Goal: Check status: Check status

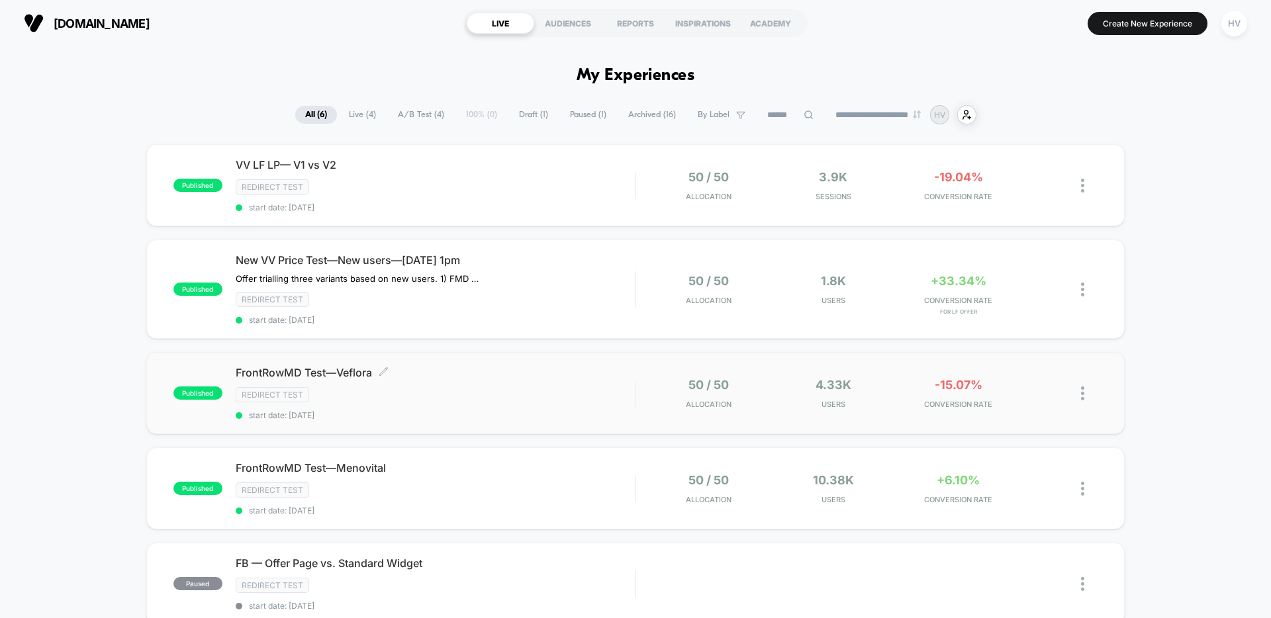
click at [545, 407] on div "FrontRowMD Test—Veflora Click to edit experience details Click to edit experien…" at bounding box center [435, 393] width 399 height 54
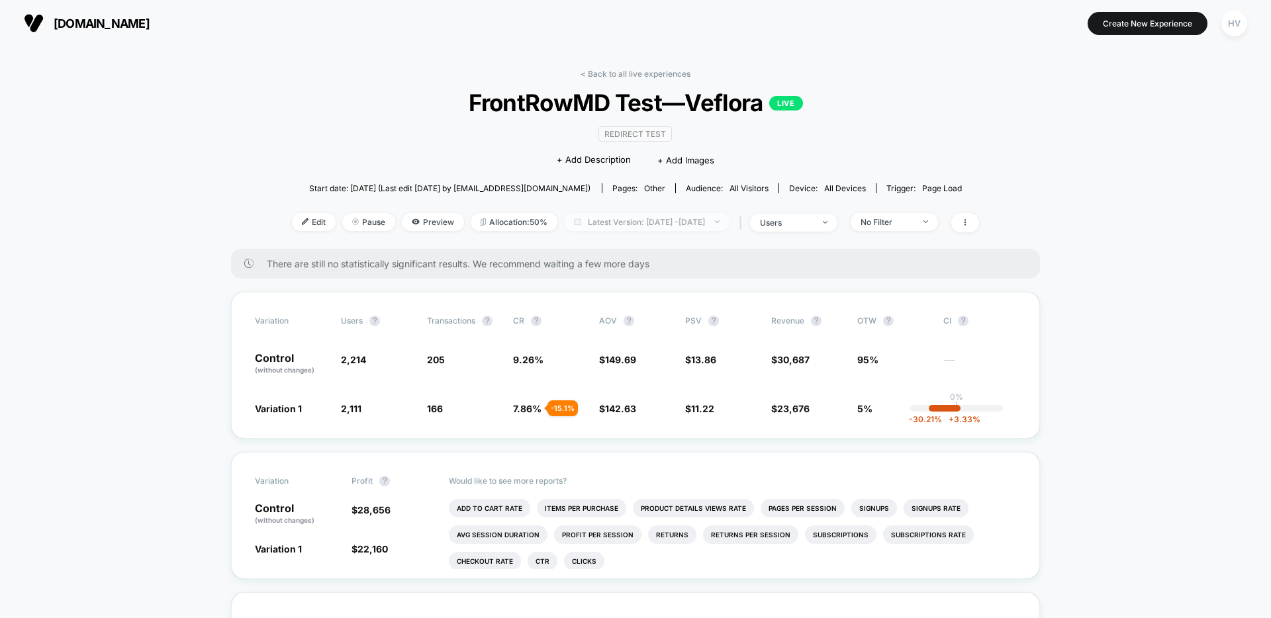
click at [617, 226] on span "Latest Version: [DATE] - [DATE]" at bounding box center [646, 222] width 165 height 18
select select "*"
select select "****"
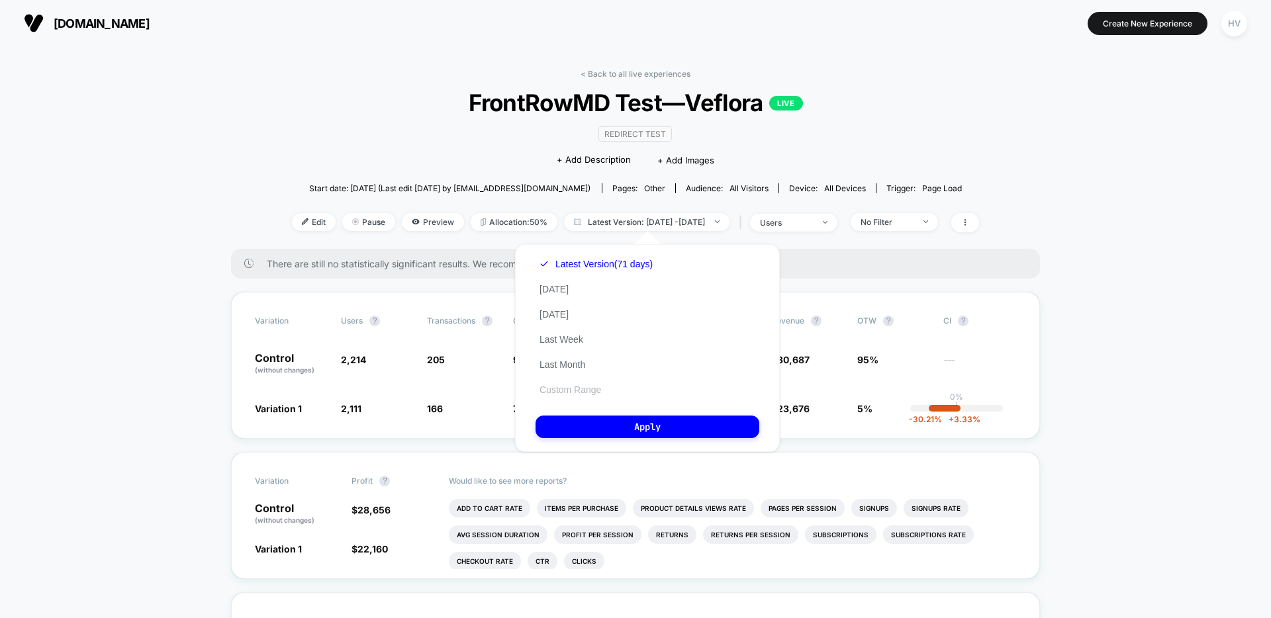
click at [576, 388] on button "Custom Range" at bounding box center [569, 390] width 69 height 12
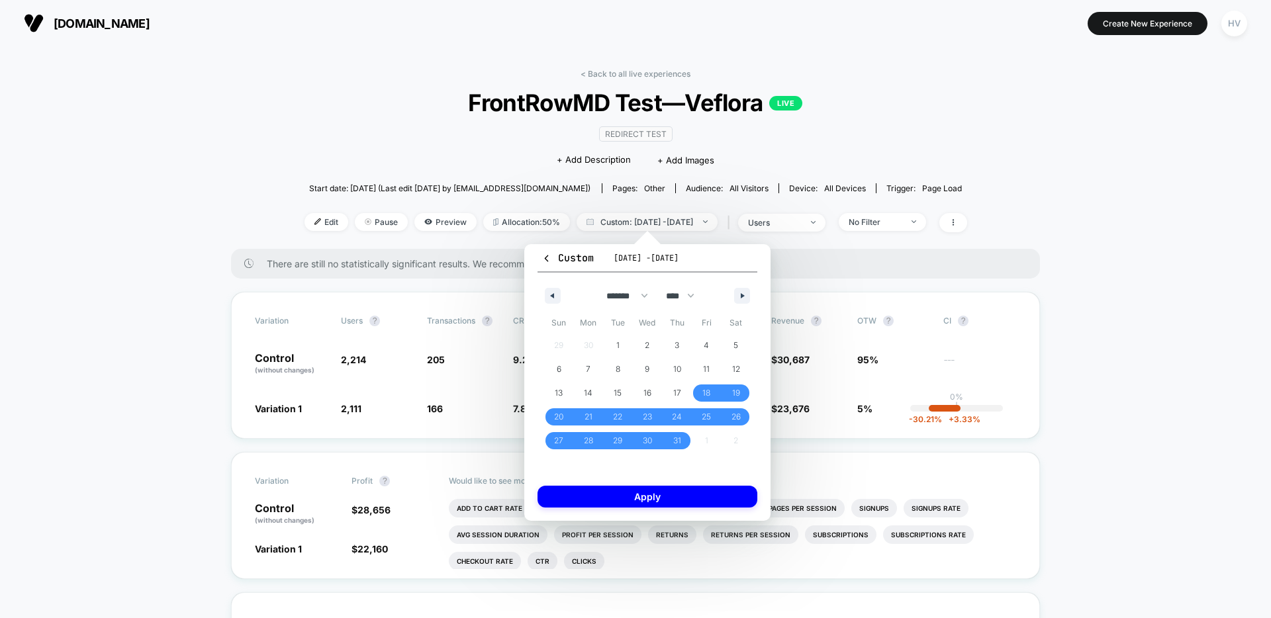
click at [738, 287] on div "******* ******** ***** ***** *** **** **** ****** ********* ******* ******** **…" at bounding box center [647, 293] width 220 height 40
click at [738, 294] on button "button" at bounding box center [742, 296] width 16 height 16
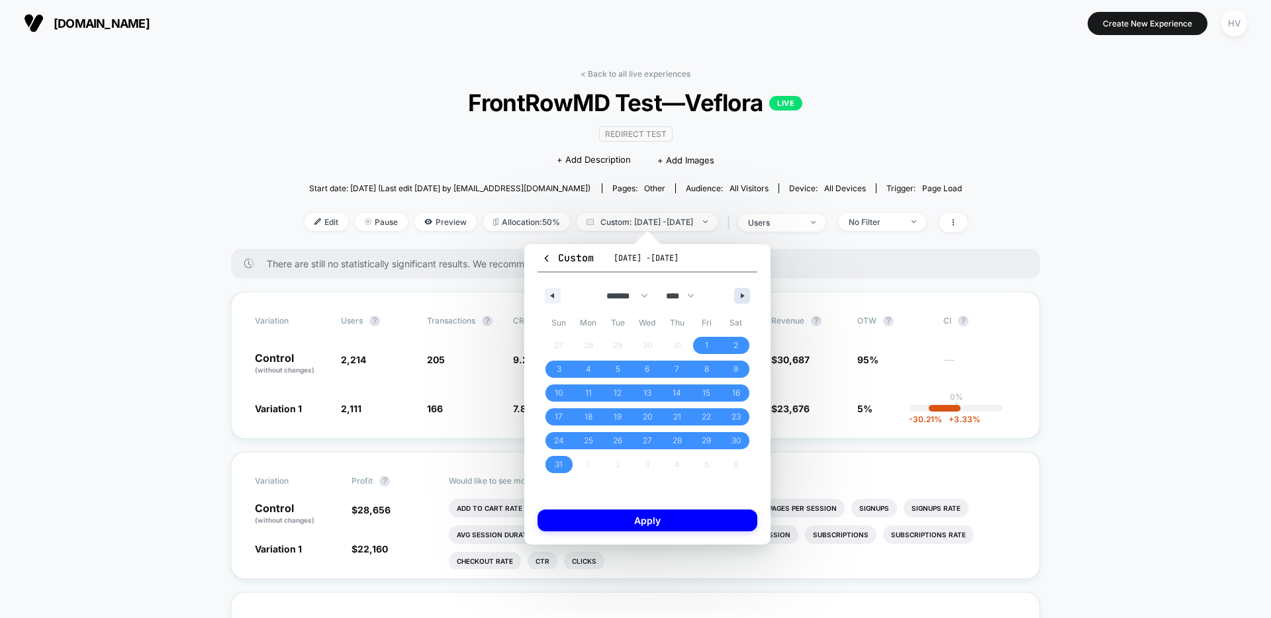
click at [744, 288] on button "button" at bounding box center [742, 296] width 16 height 16
select select "*"
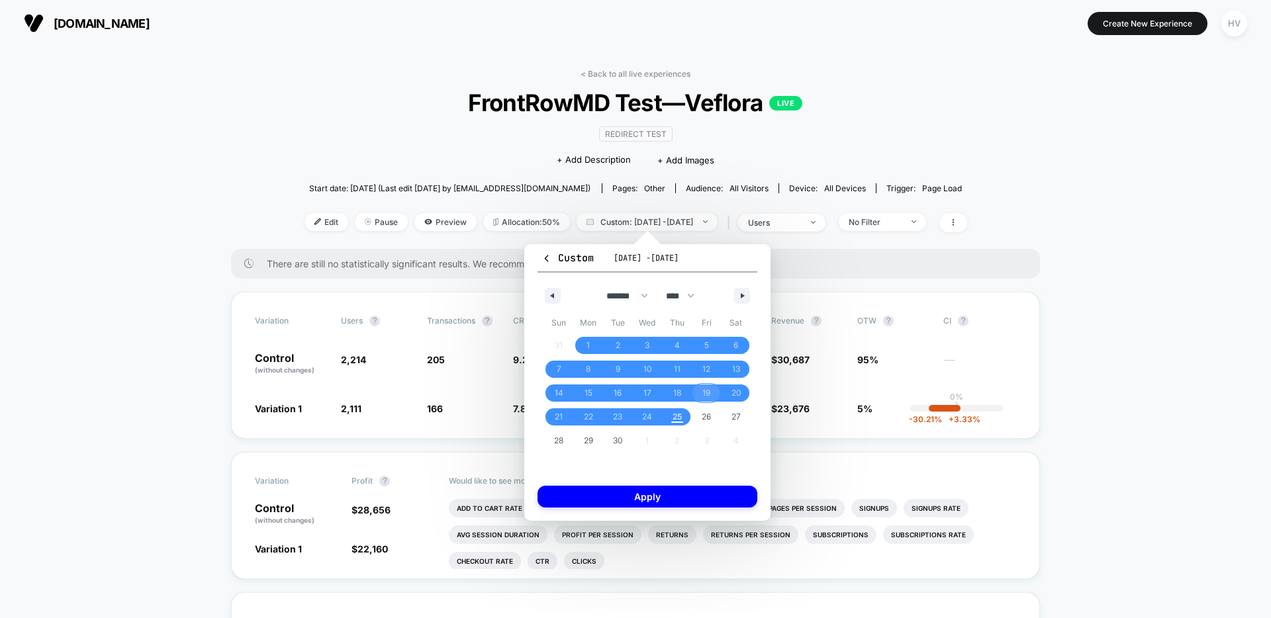
click at [702, 394] on span "19" at bounding box center [706, 393] width 8 height 24
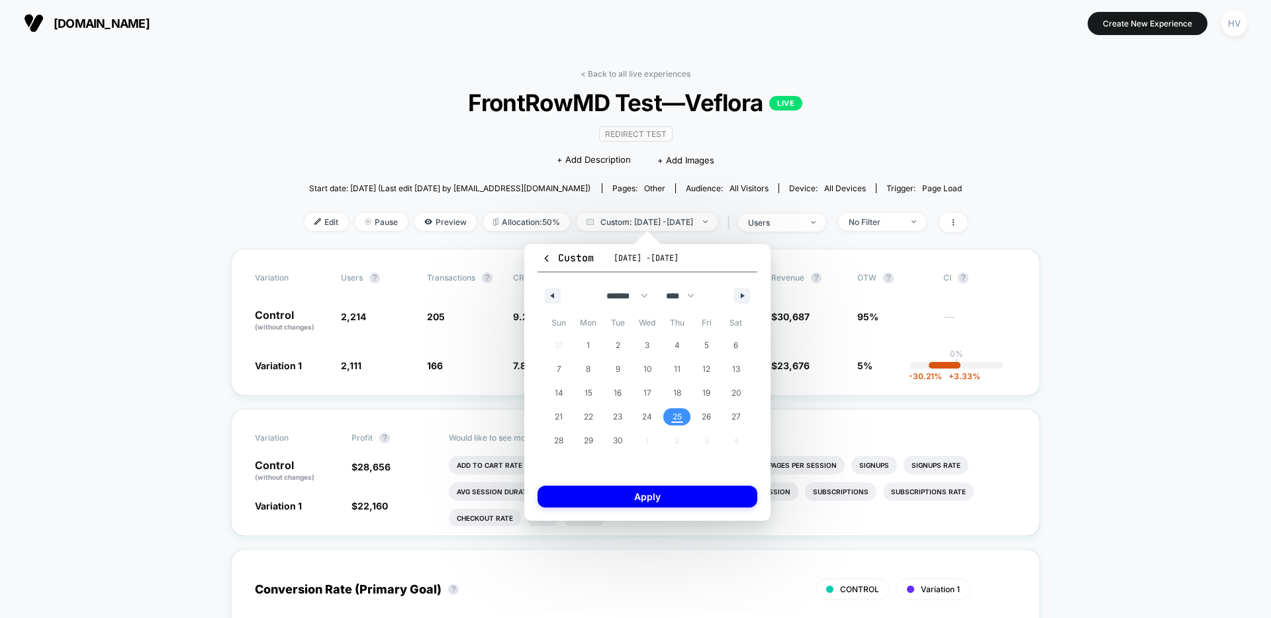
click at [674, 414] on span "25" at bounding box center [676, 417] width 9 height 24
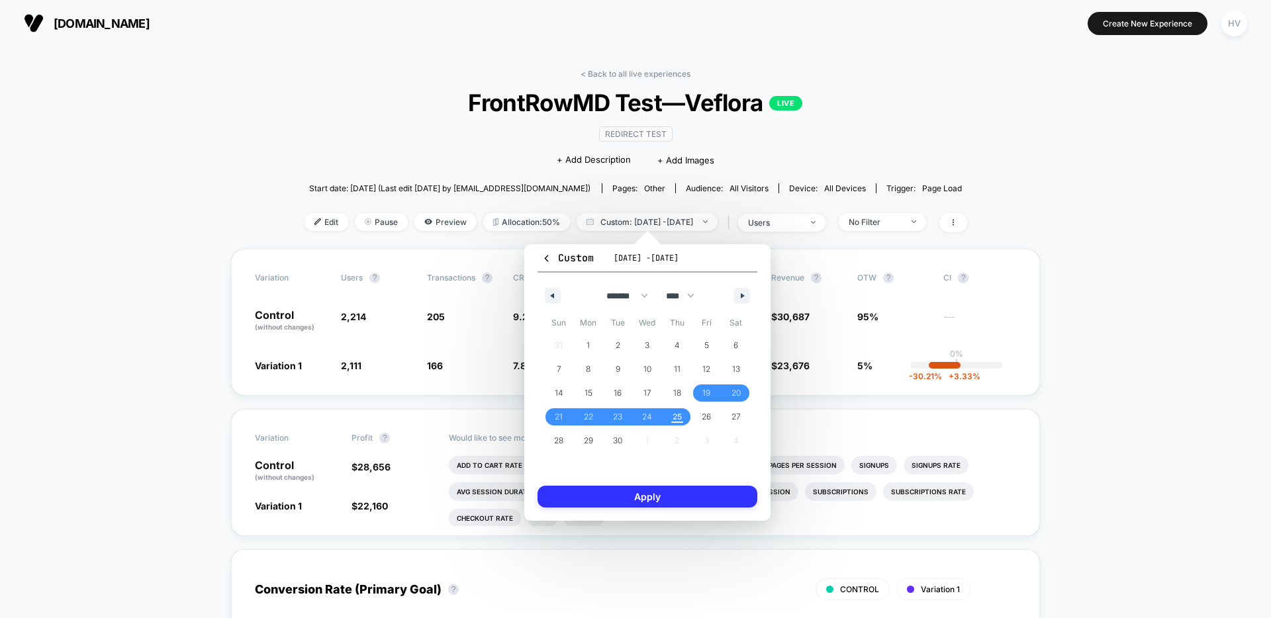
click at [701, 493] on button "Apply" at bounding box center [647, 497] width 220 height 22
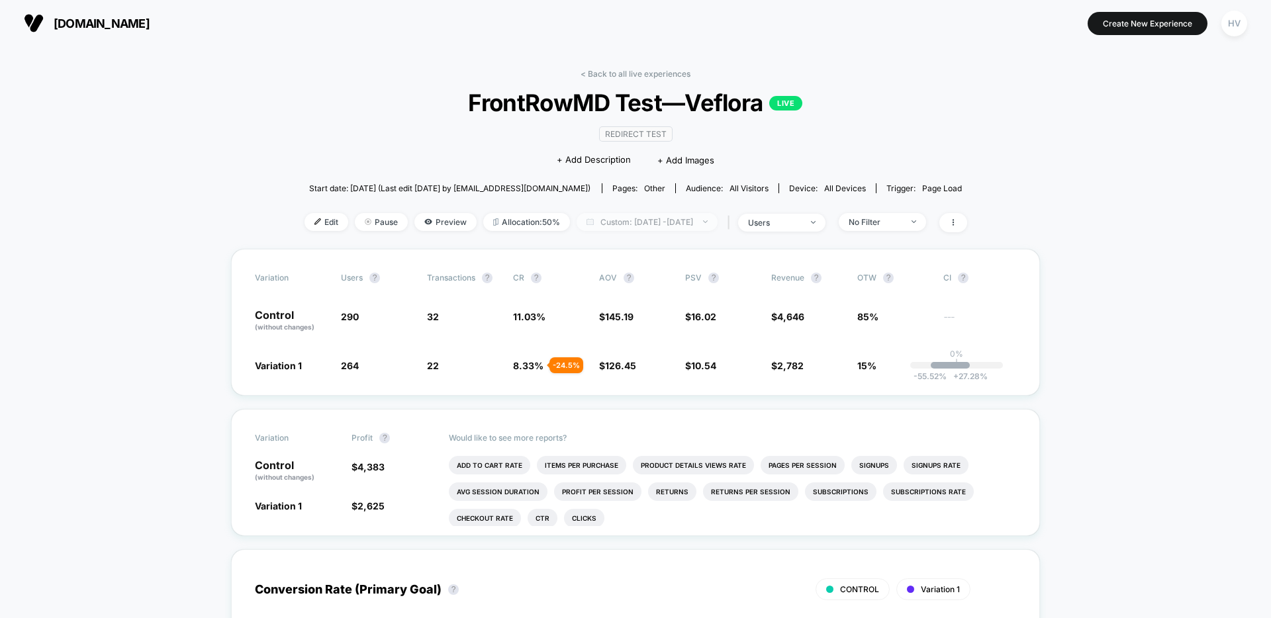
click at [665, 219] on span "Custom: [DATE] - [DATE]" at bounding box center [646, 222] width 141 height 18
select select "*"
select select "****"
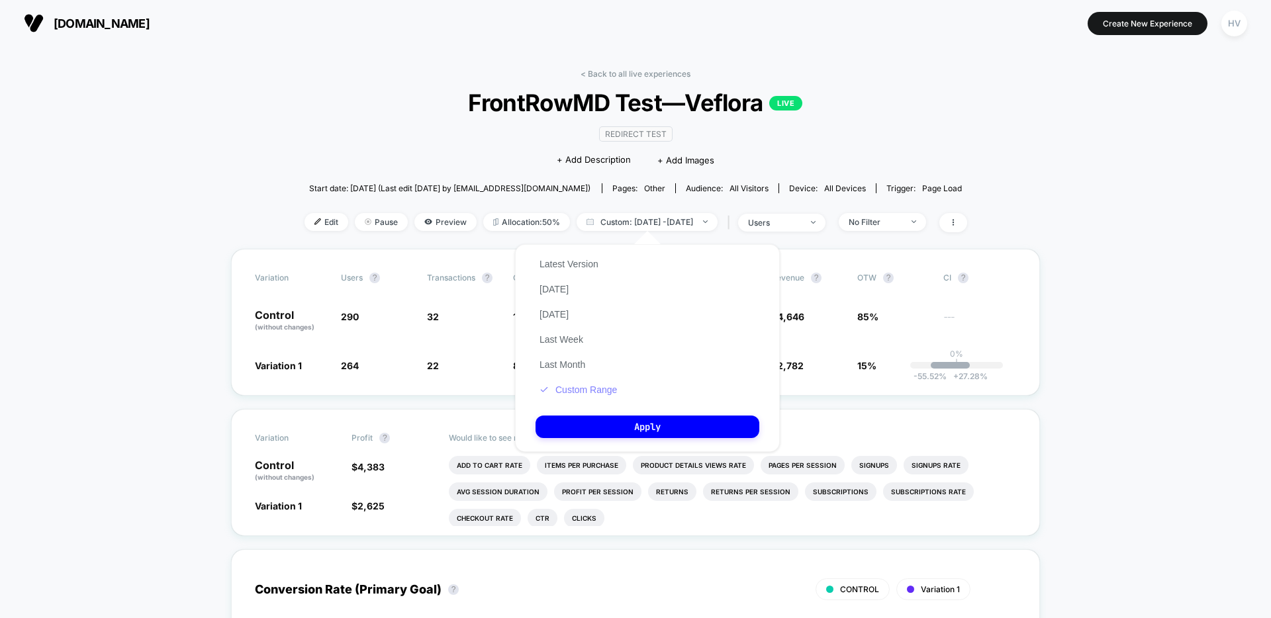
click at [592, 385] on button "Custom Range" at bounding box center [577, 390] width 85 height 12
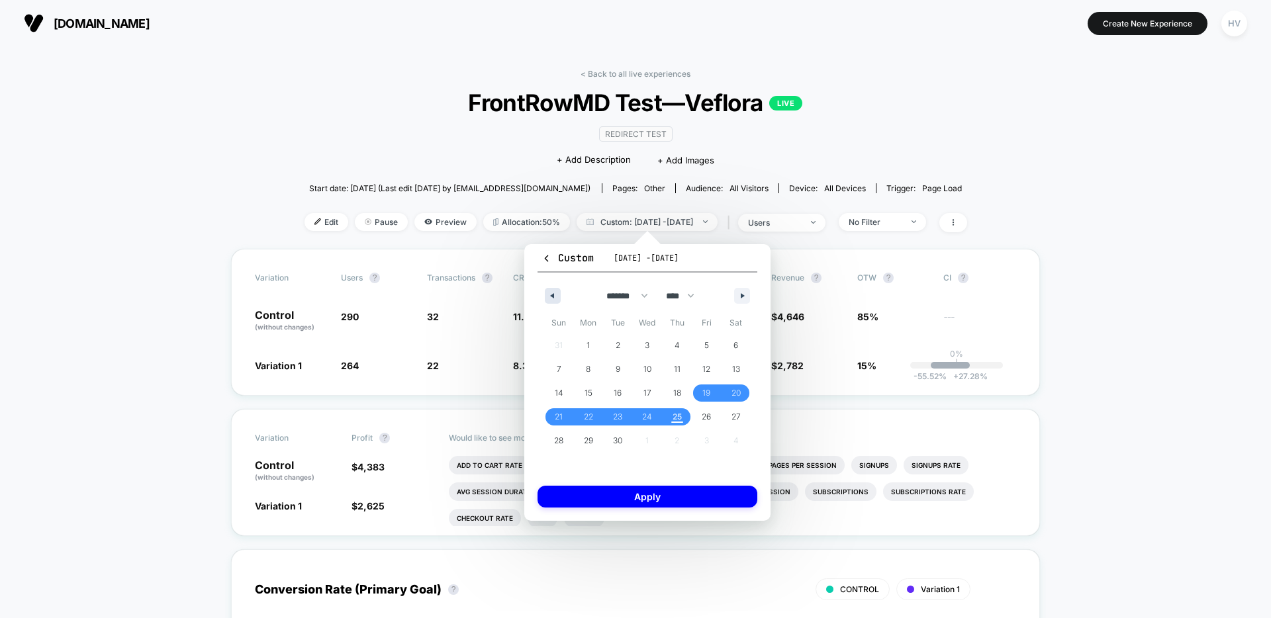
click at [557, 296] on button "button" at bounding box center [553, 296] width 16 height 16
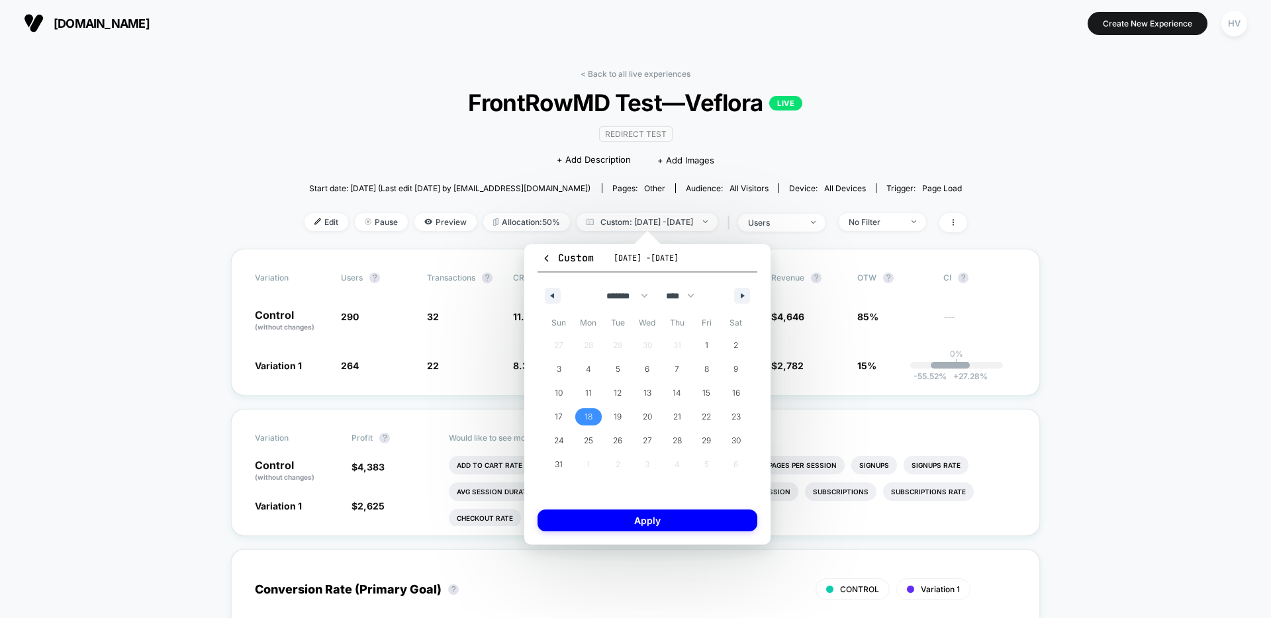
click at [591, 410] on span "18" at bounding box center [588, 417] width 8 height 24
click at [749, 293] on div "******* ******** ***** ***** *** **** **** ****** ********* ******* ******** **…" at bounding box center [647, 293] width 220 height 40
click at [743, 293] on icon "button" at bounding box center [743, 295] width 7 height 5
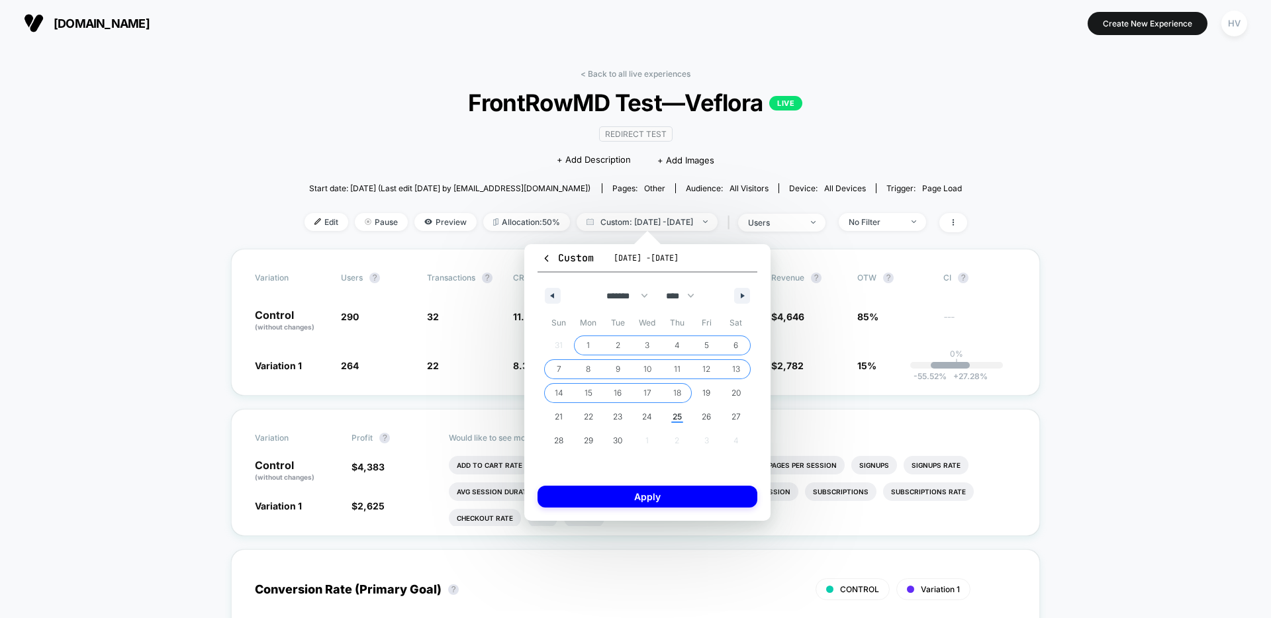
click at [678, 388] on span "18" at bounding box center [677, 393] width 8 height 24
select select "*"
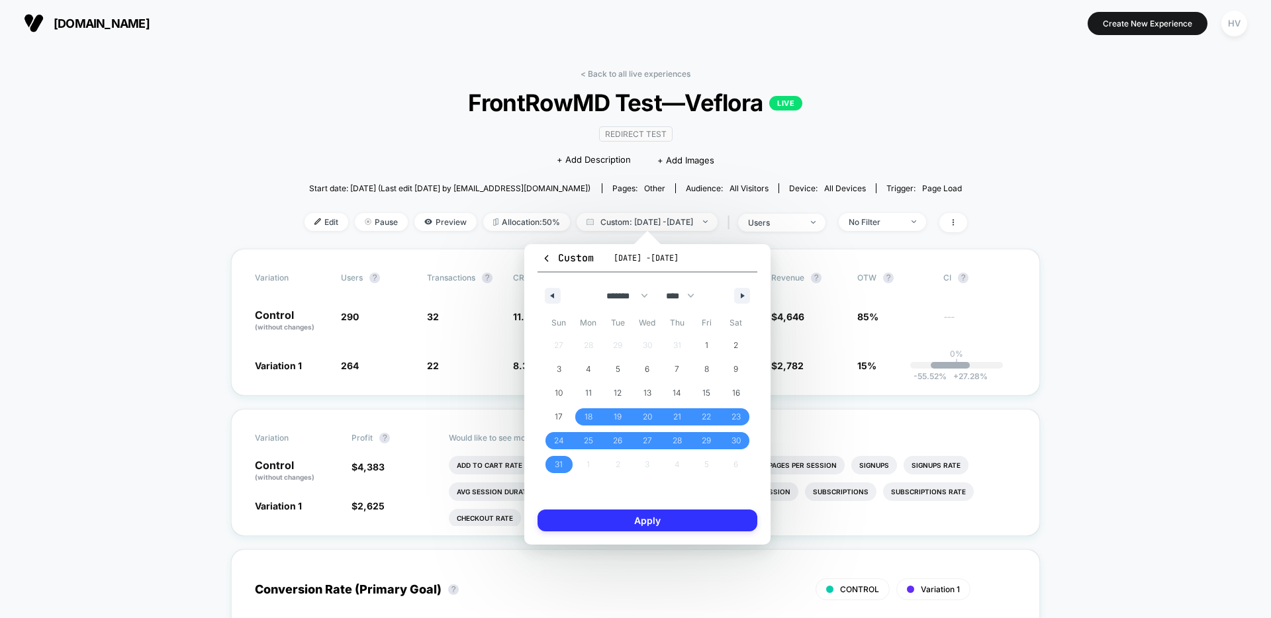
click at [695, 514] on button "Apply" at bounding box center [647, 521] width 220 height 22
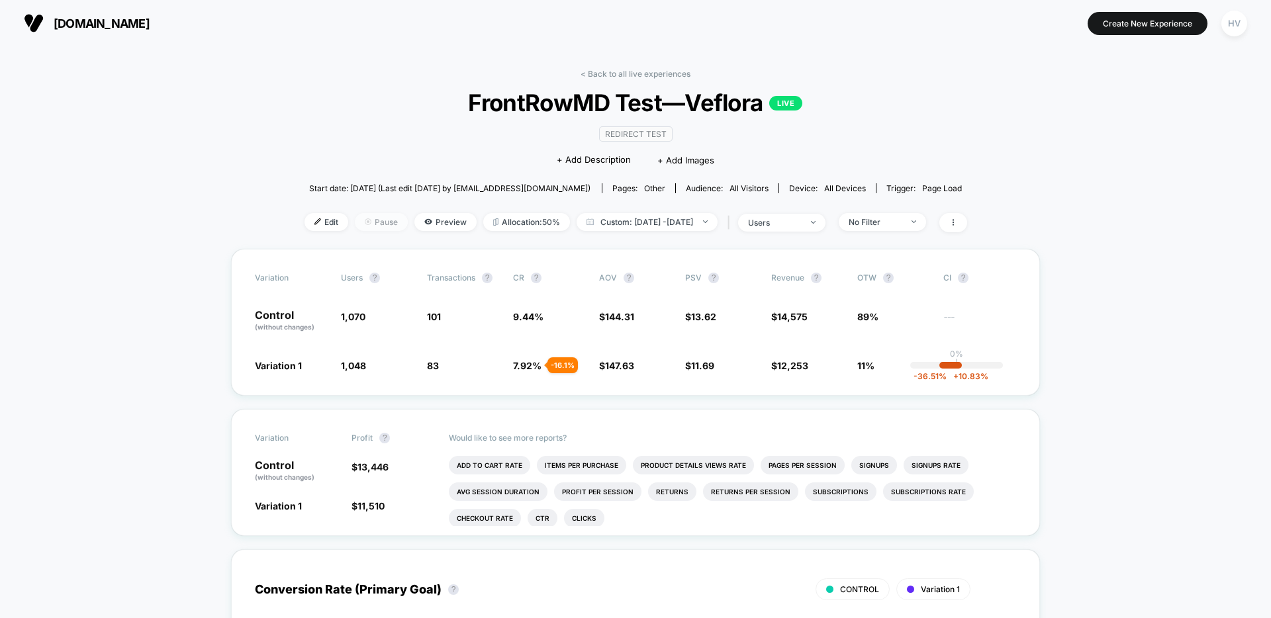
click at [355, 220] on span "Pause" at bounding box center [381, 222] width 53 height 18
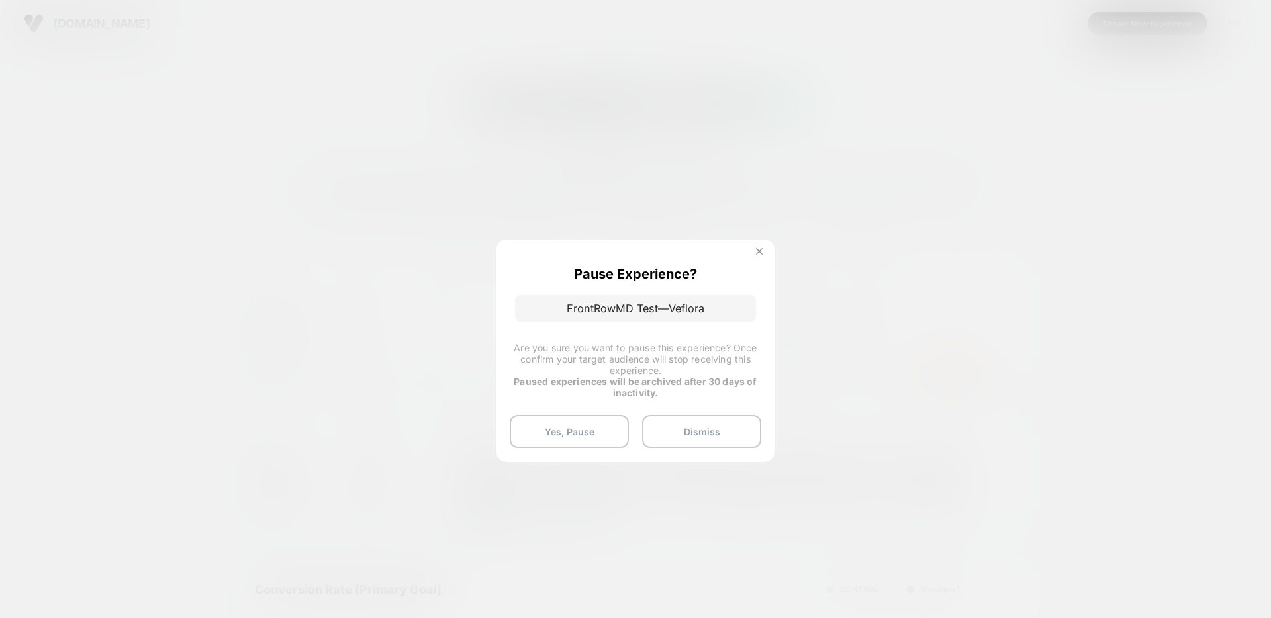
click at [753, 251] on button at bounding box center [759, 252] width 15 height 11
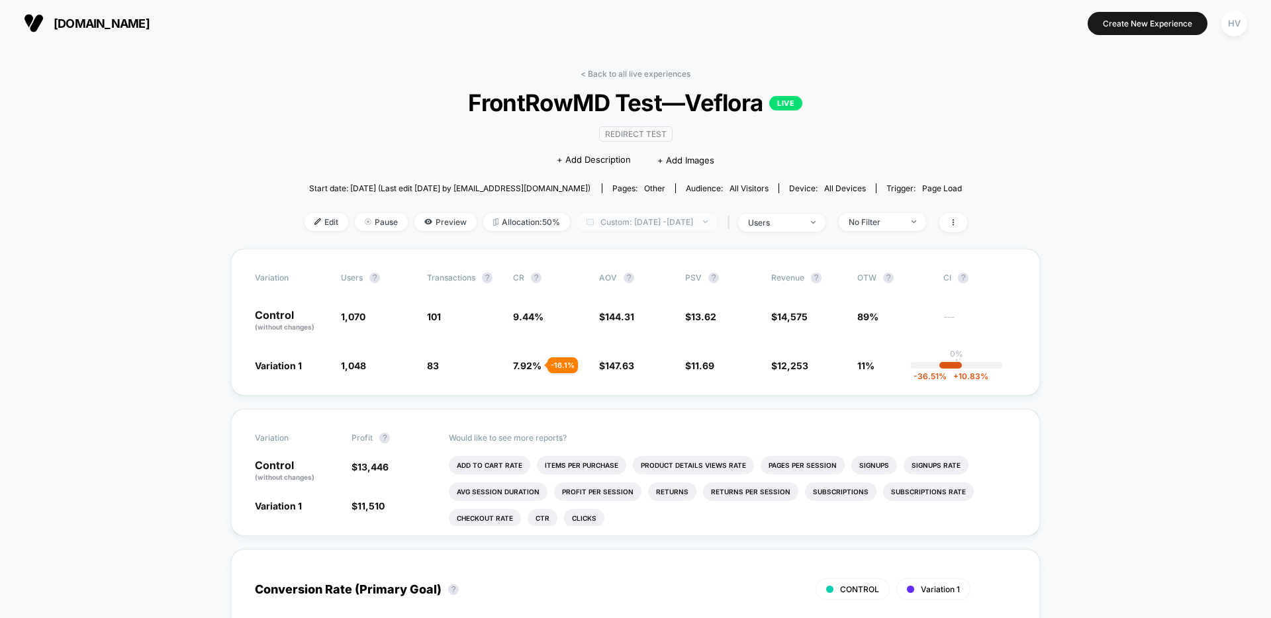
click at [576, 215] on span "Custom: [DATE] - [DATE]" at bounding box center [646, 222] width 141 height 18
select select "*"
select select "****"
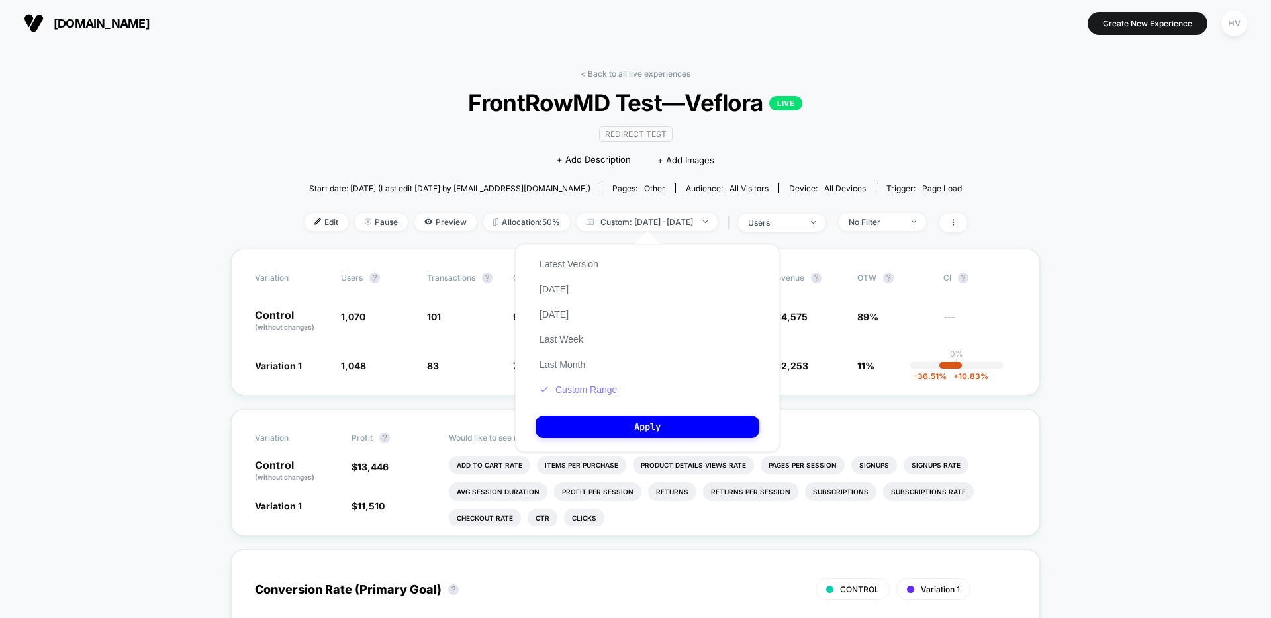
click at [594, 388] on button "Custom Range" at bounding box center [577, 390] width 85 height 12
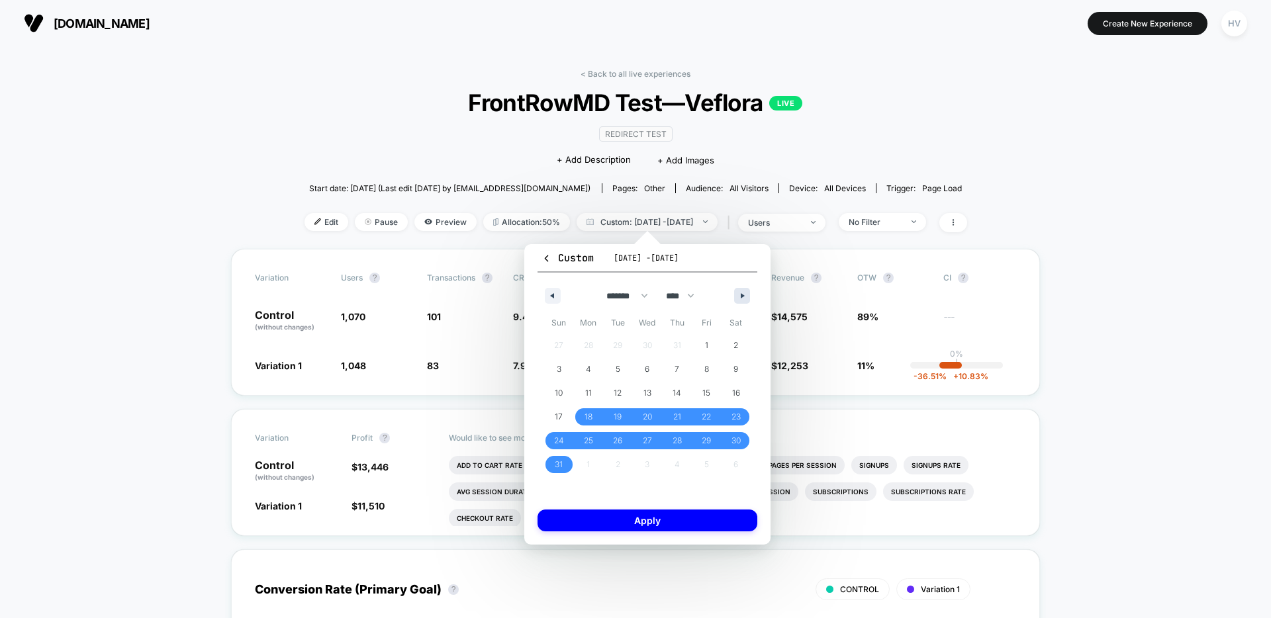
click at [742, 300] on button "button" at bounding box center [742, 296] width 16 height 16
select select "*"
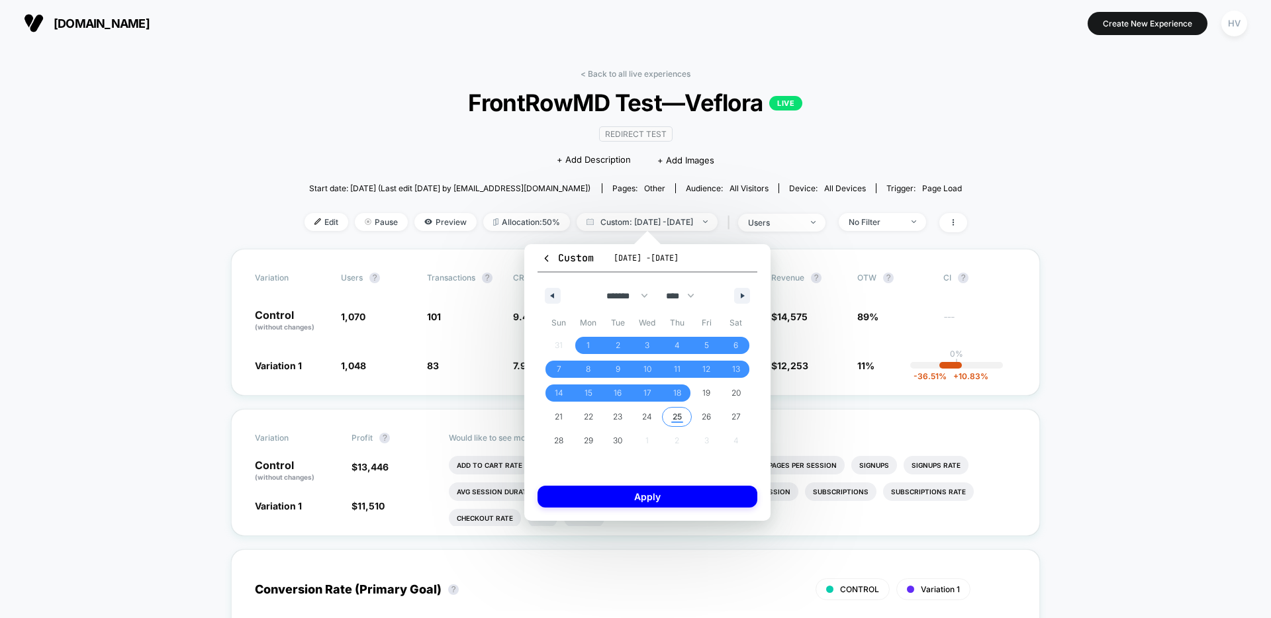
click at [668, 416] on span "25" at bounding box center [677, 416] width 30 height 17
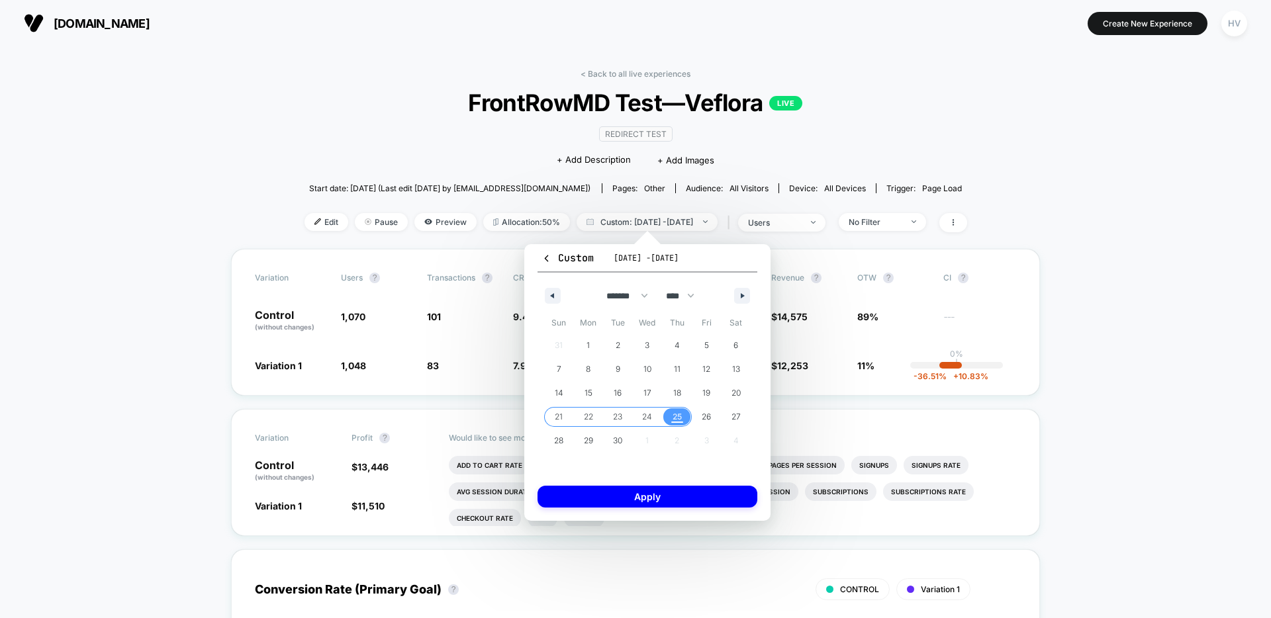
click at [566, 417] on span "21" at bounding box center [559, 416] width 30 height 17
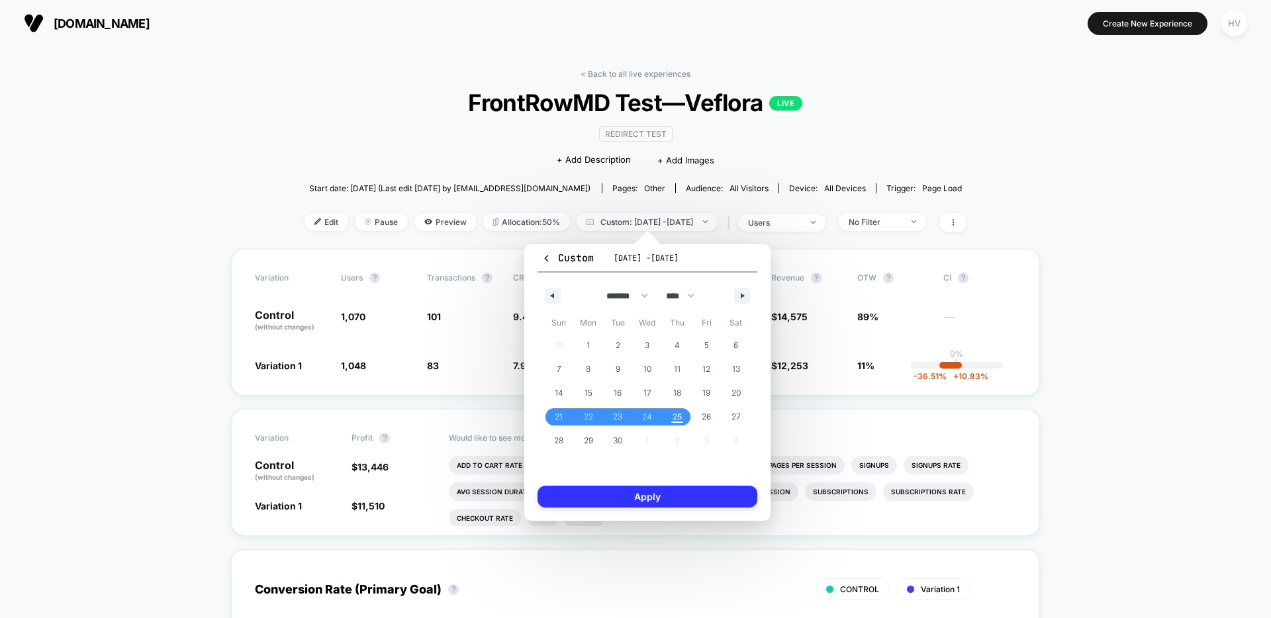
click at [656, 499] on button "Apply" at bounding box center [647, 497] width 220 height 22
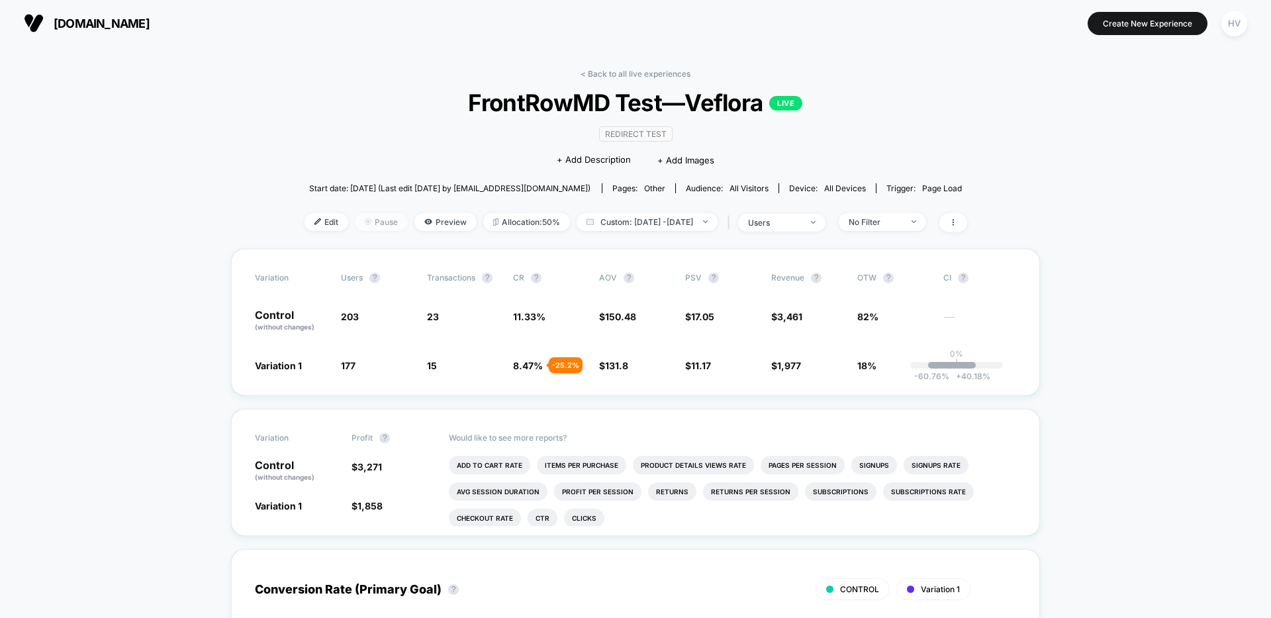
click at [355, 222] on span "Pause" at bounding box center [381, 222] width 53 height 18
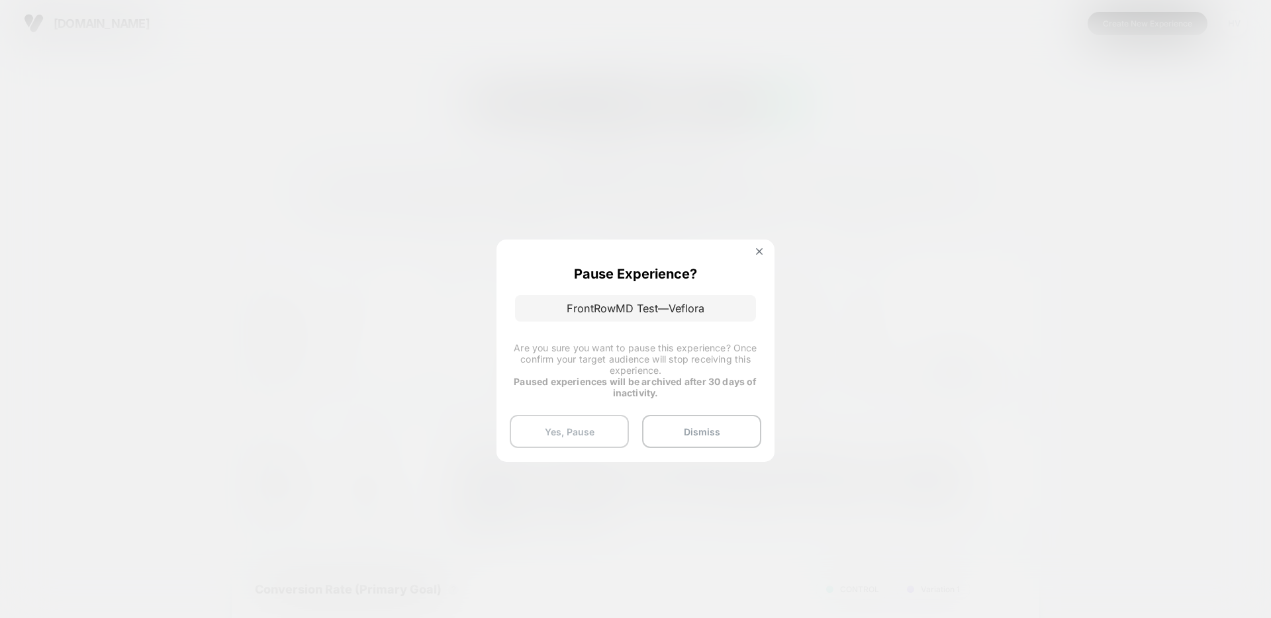
click at [605, 415] on button "Yes, Pause" at bounding box center [569, 431] width 119 height 33
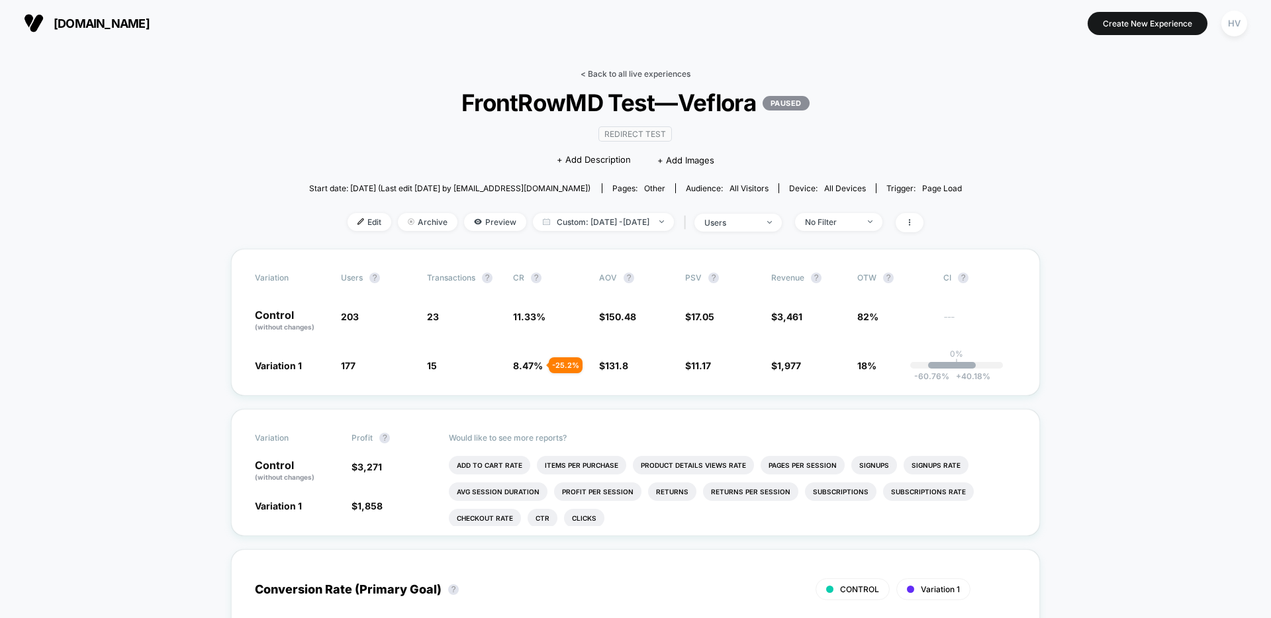
click at [600, 77] on link "< Back to all live experiences" at bounding box center [635, 74] width 110 height 10
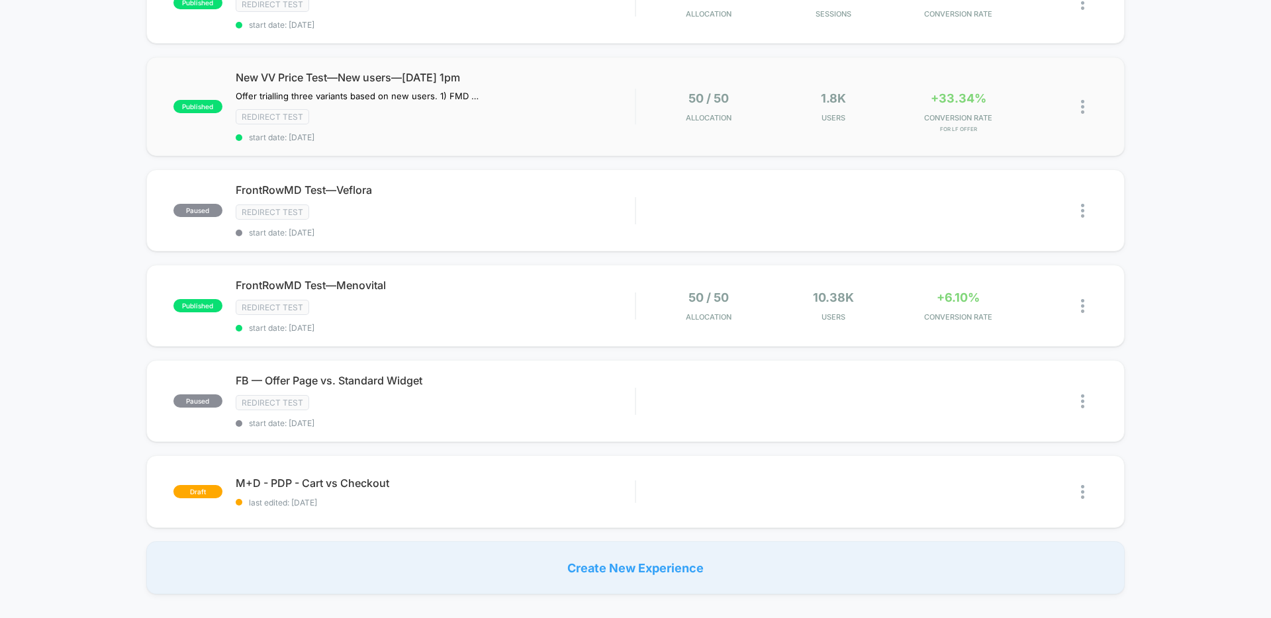
scroll to position [193, 0]
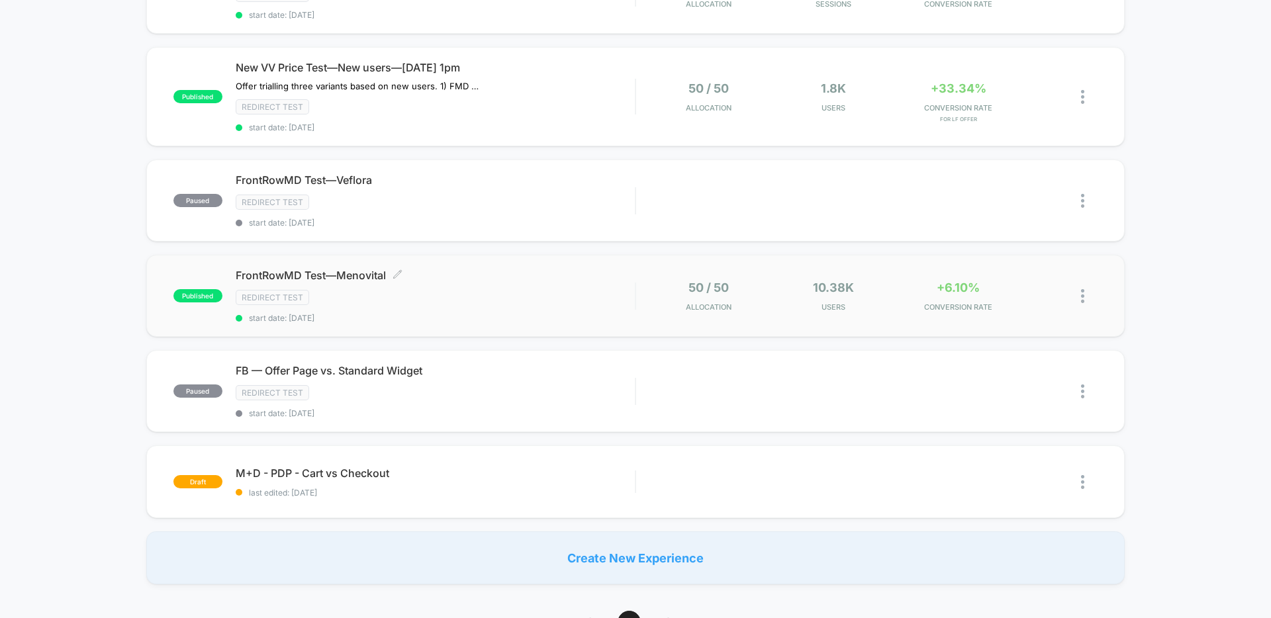
click at [551, 288] on div "FrontRowMD Test—Menovital Click to edit experience details Click to edit experi…" at bounding box center [435, 296] width 399 height 54
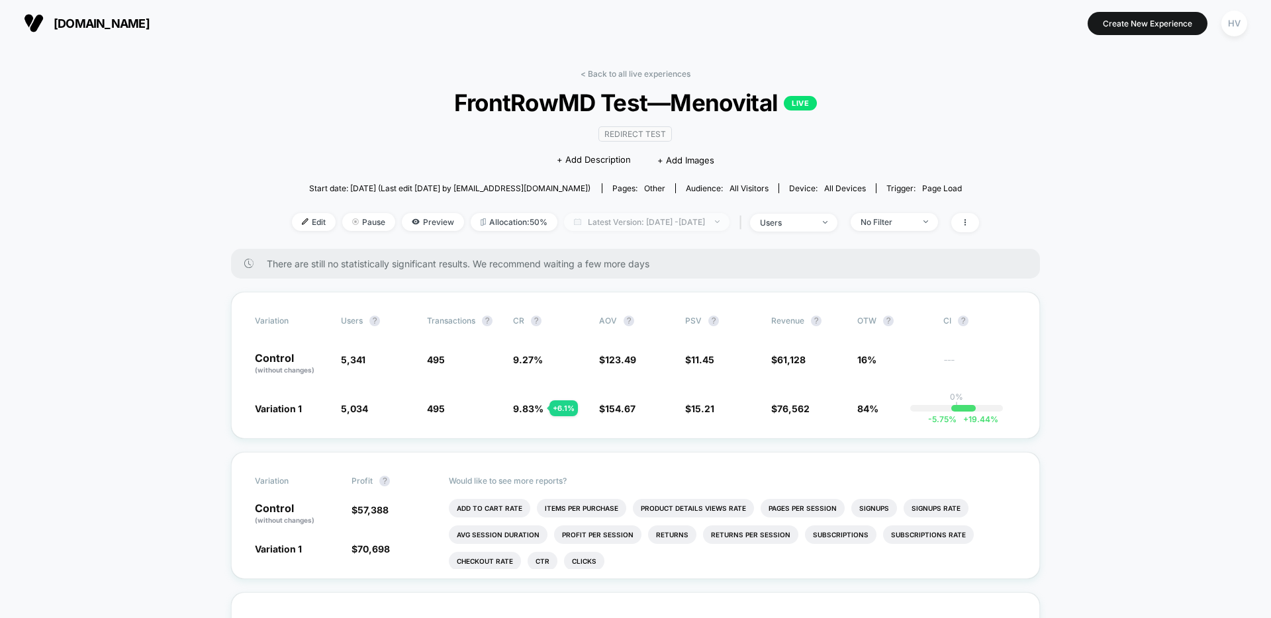
click at [686, 224] on span "Latest Version: [DATE] - [DATE]" at bounding box center [646, 222] width 165 height 18
select select "*"
select select "****"
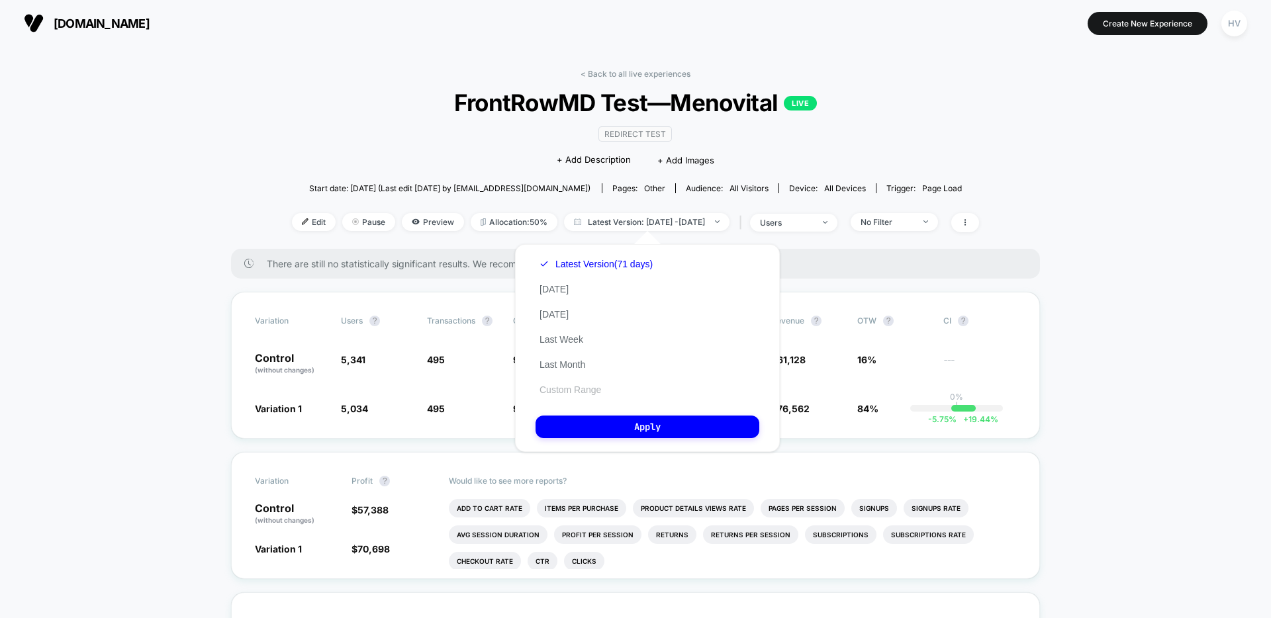
click at [594, 388] on button "Custom Range" at bounding box center [569, 390] width 69 height 12
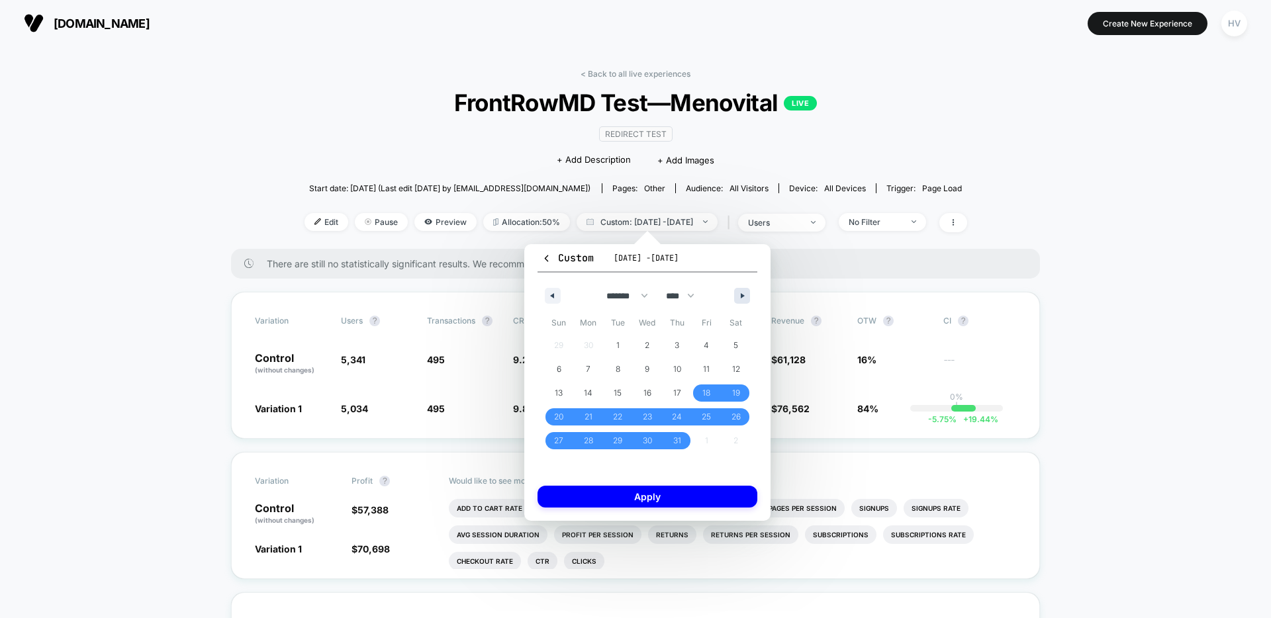
click at [746, 296] on icon "button" at bounding box center [743, 295] width 7 height 5
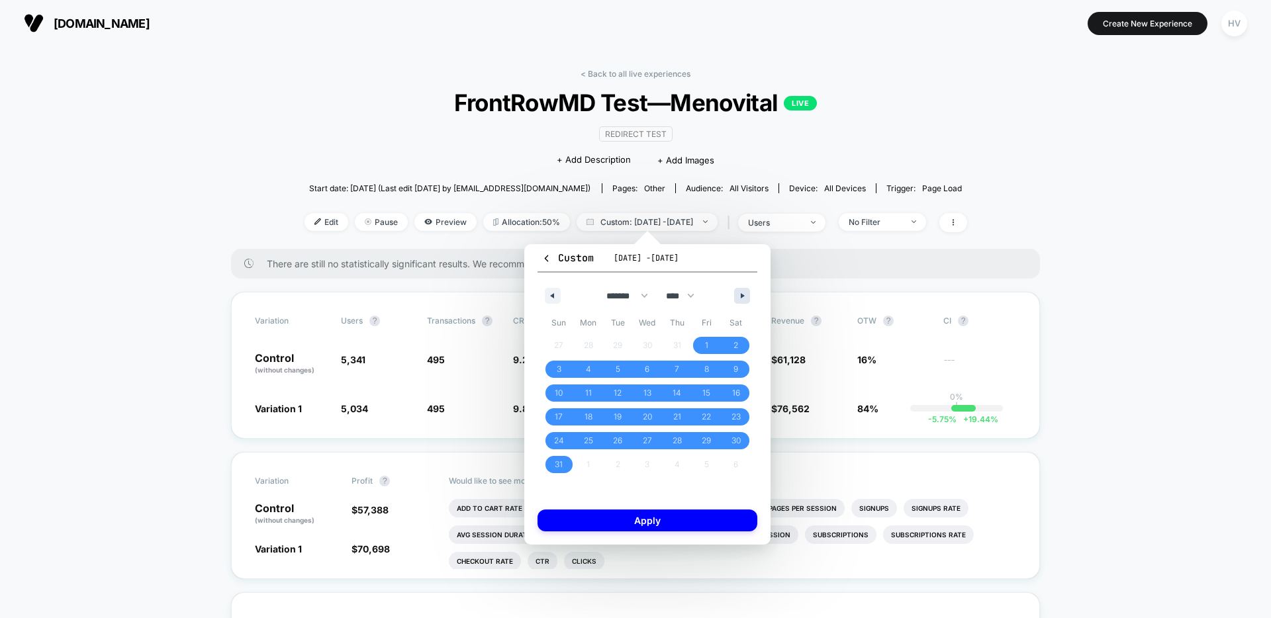
click at [743, 296] on icon "button" at bounding box center [743, 295] width 7 height 5
select select "*"
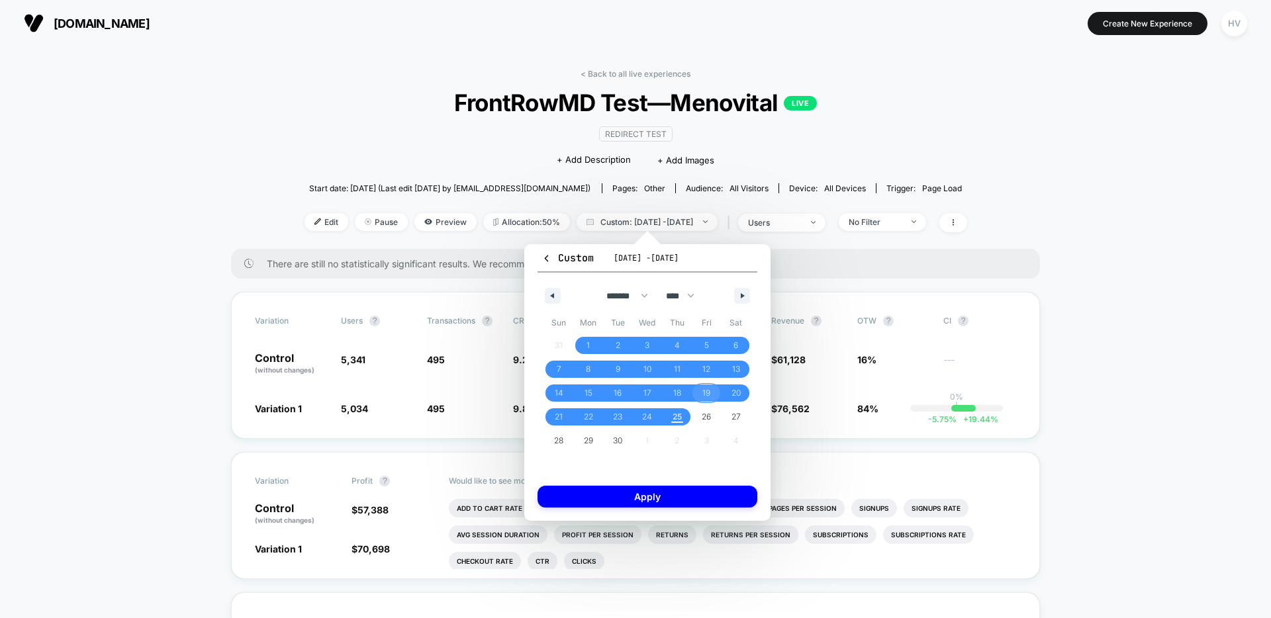
click at [698, 391] on span "19" at bounding box center [707, 392] width 30 height 17
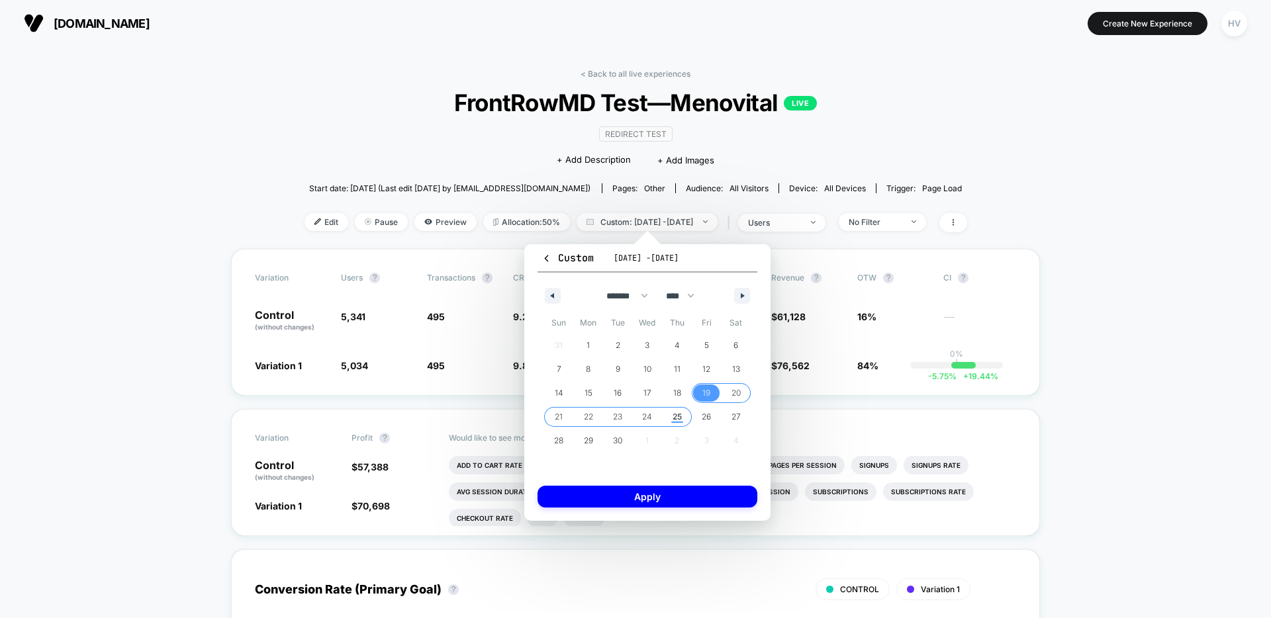
click at [674, 414] on span "25" at bounding box center [676, 417] width 9 height 24
click at [689, 506] on button "Apply" at bounding box center [647, 497] width 220 height 22
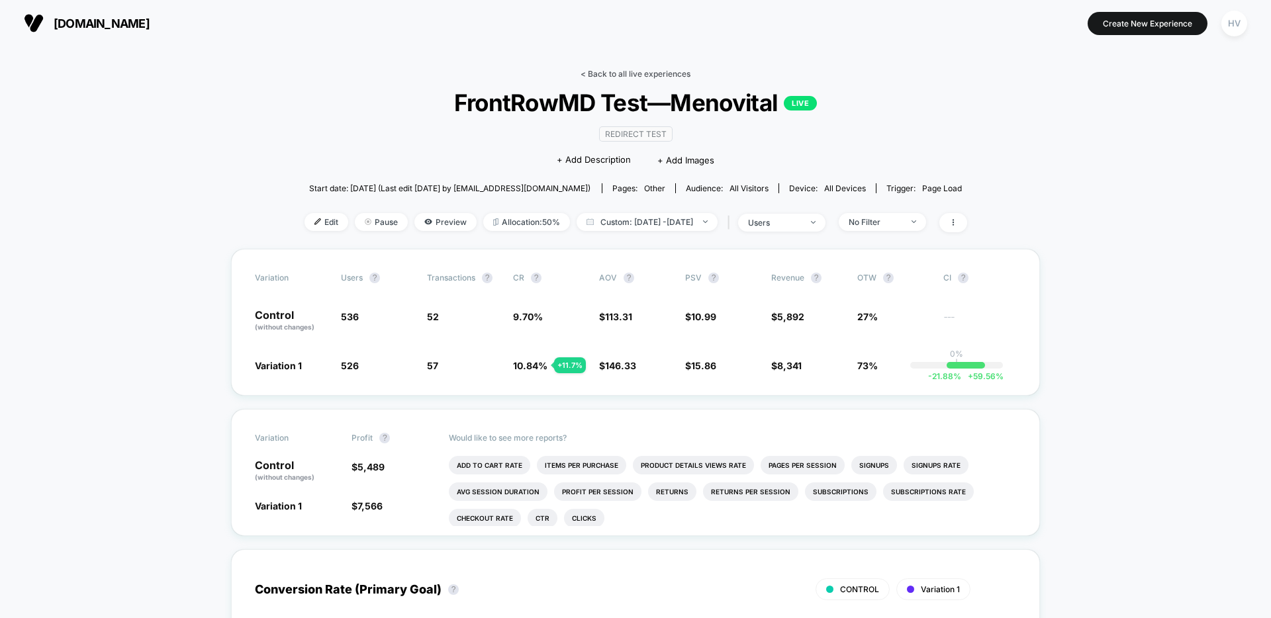
click at [623, 73] on link "< Back to all live experiences" at bounding box center [635, 74] width 110 height 10
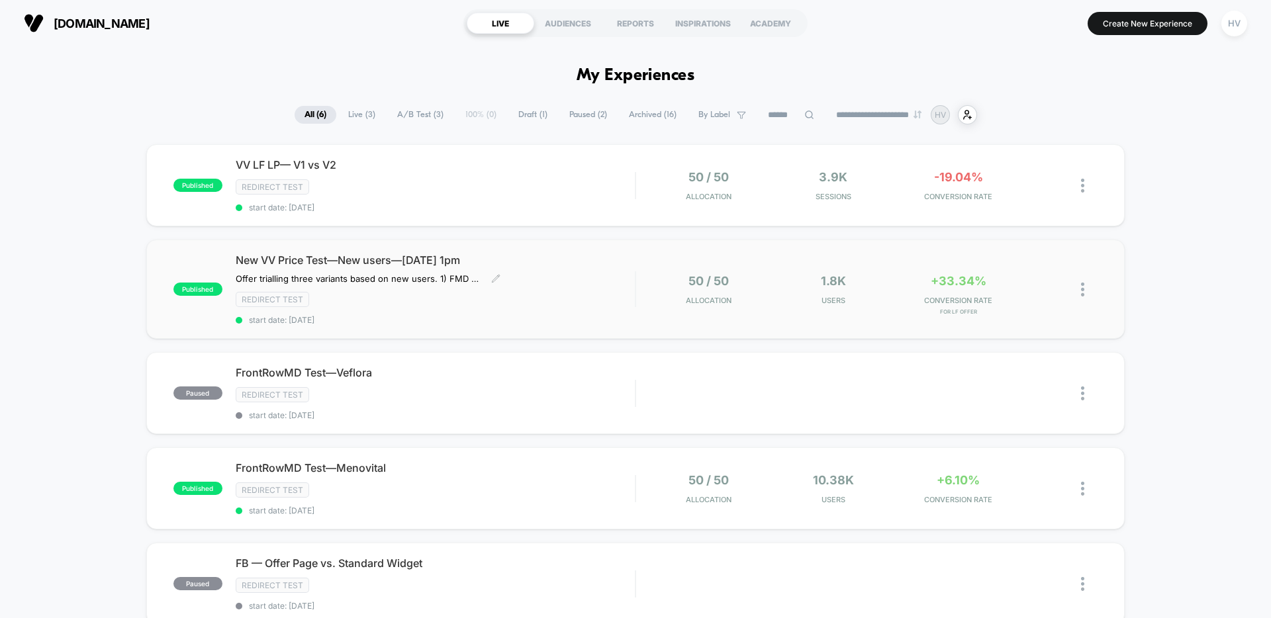
click at [536, 316] on span "start date: [DATE]" at bounding box center [435, 320] width 399 height 10
